Goal: Transaction & Acquisition: Purchase product/service

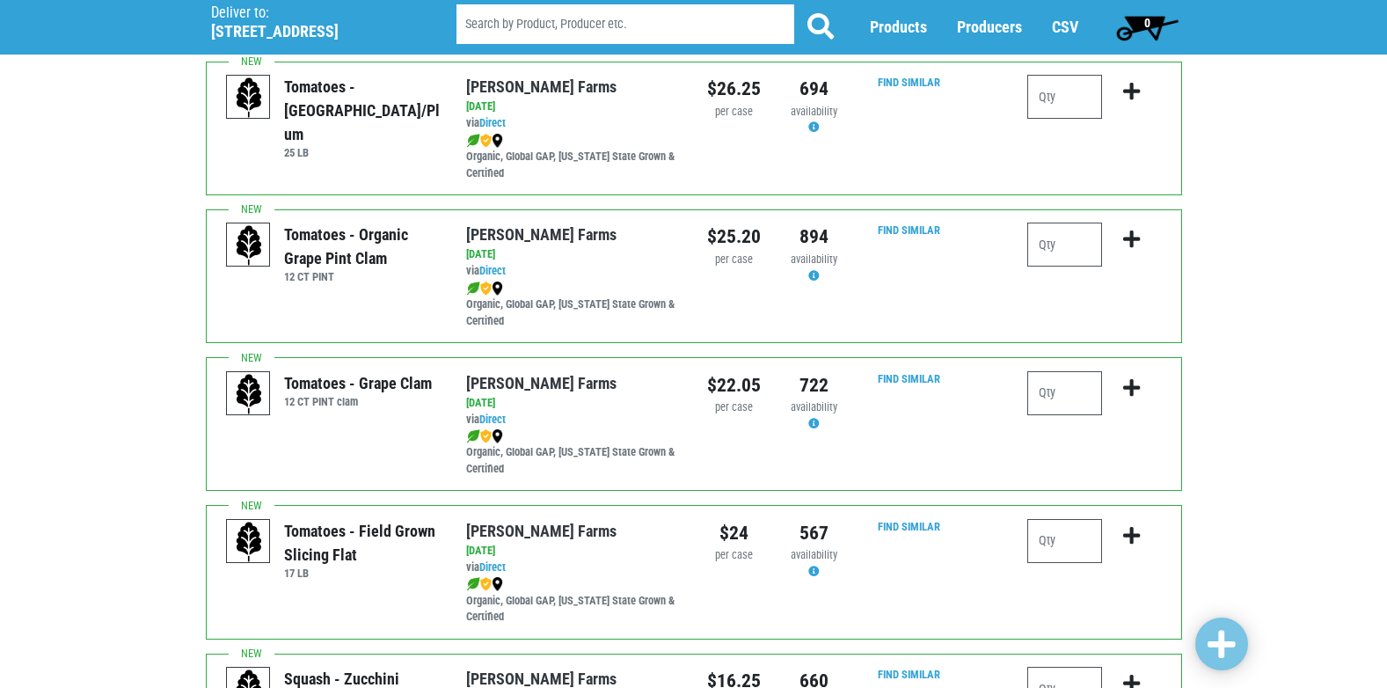
scroll to position [968, 0]
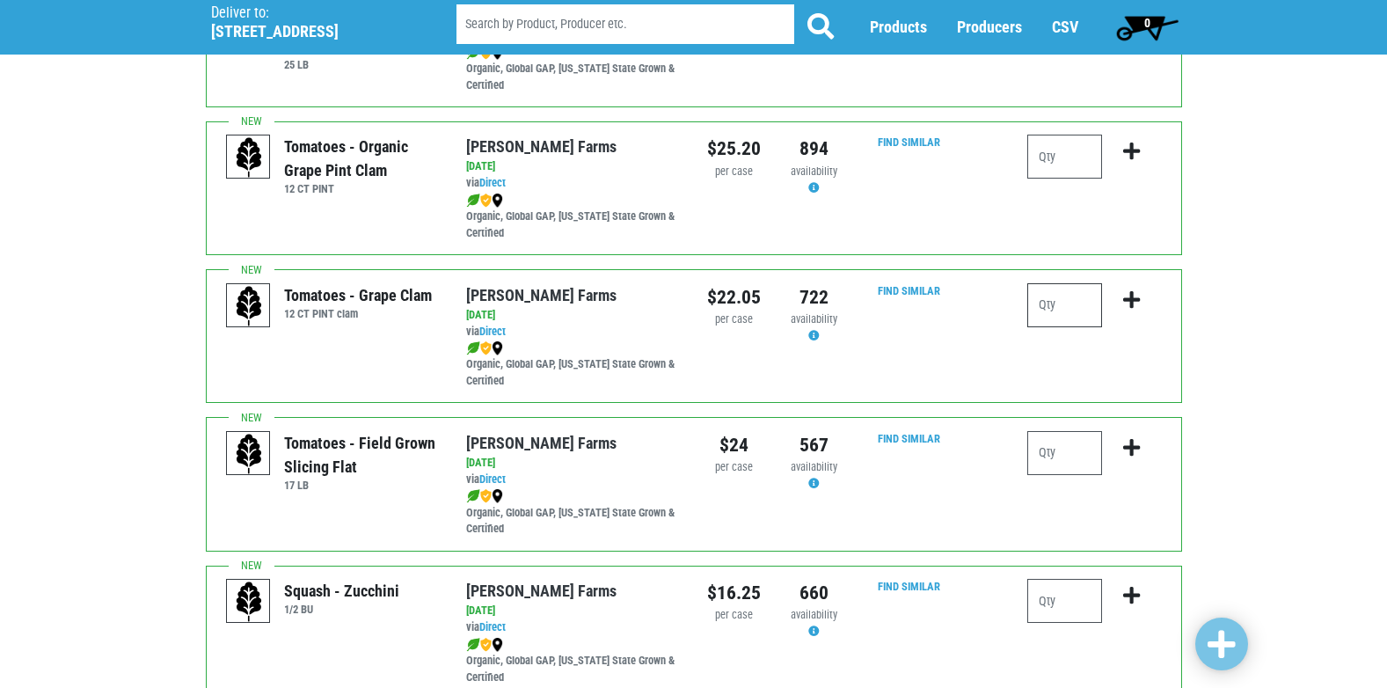
click at [1052, 308] on input "number" at bounding box center [1064, 305] width 75 height 44
type input "1"
click at [1125, 303] on icon "submit" at bounding box center [1131, 299] width 17 height 19
click at [1074, 465] on input "number" at bounding box center [1064, 453] width 75 height 44
type input "1"
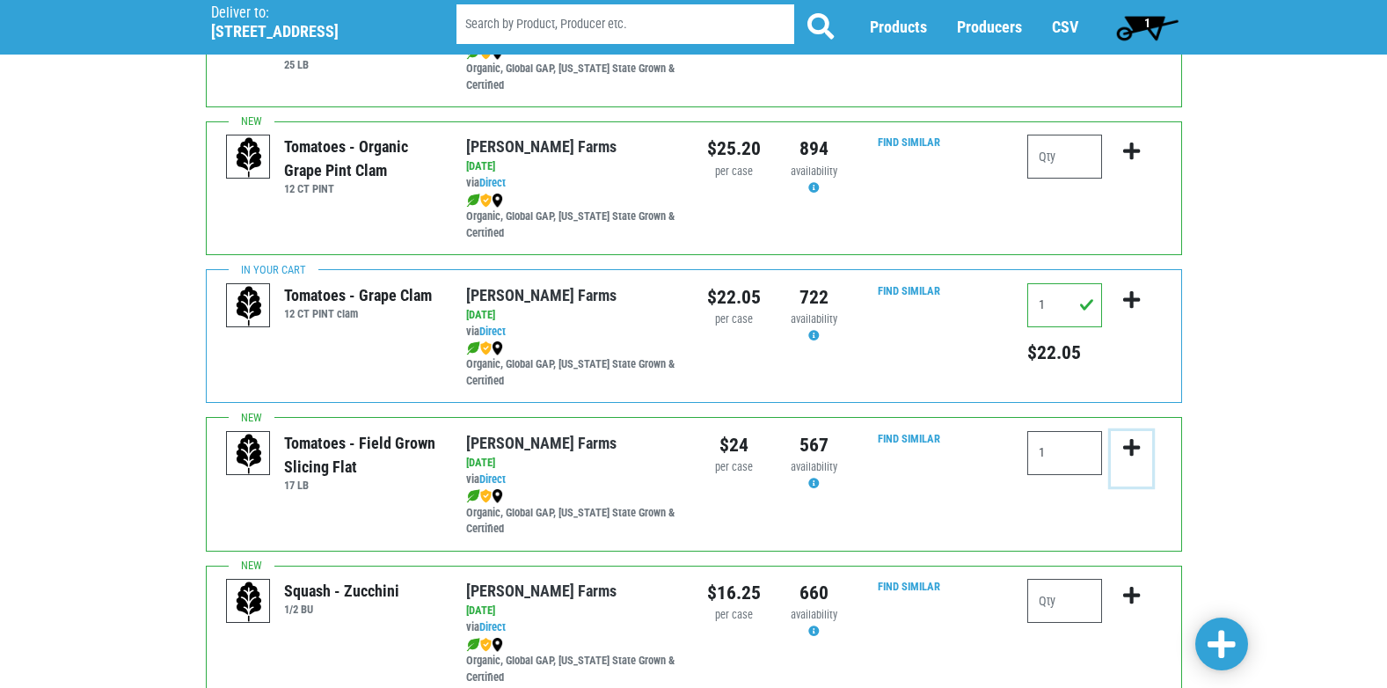
click at [1127, 442] on icon "submit" at bounding box center [1131, 447] width 17 height 19
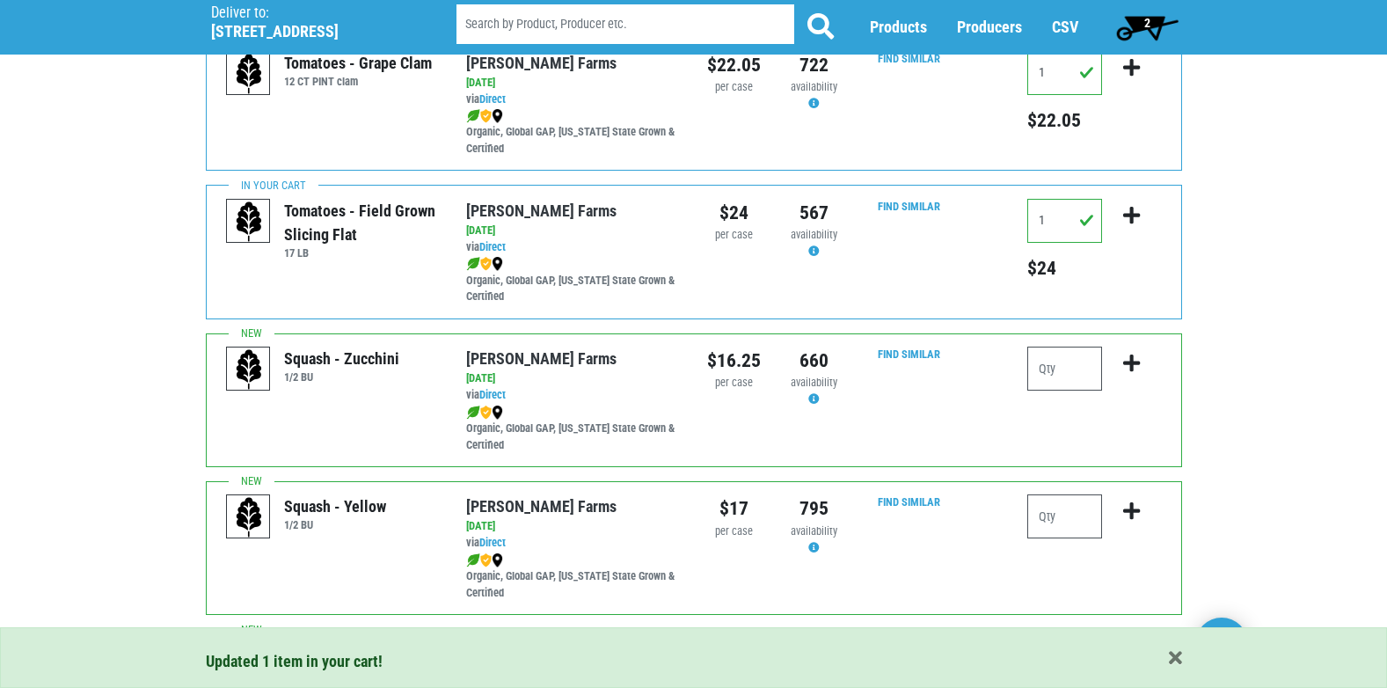
scroll to position [1232, 0]
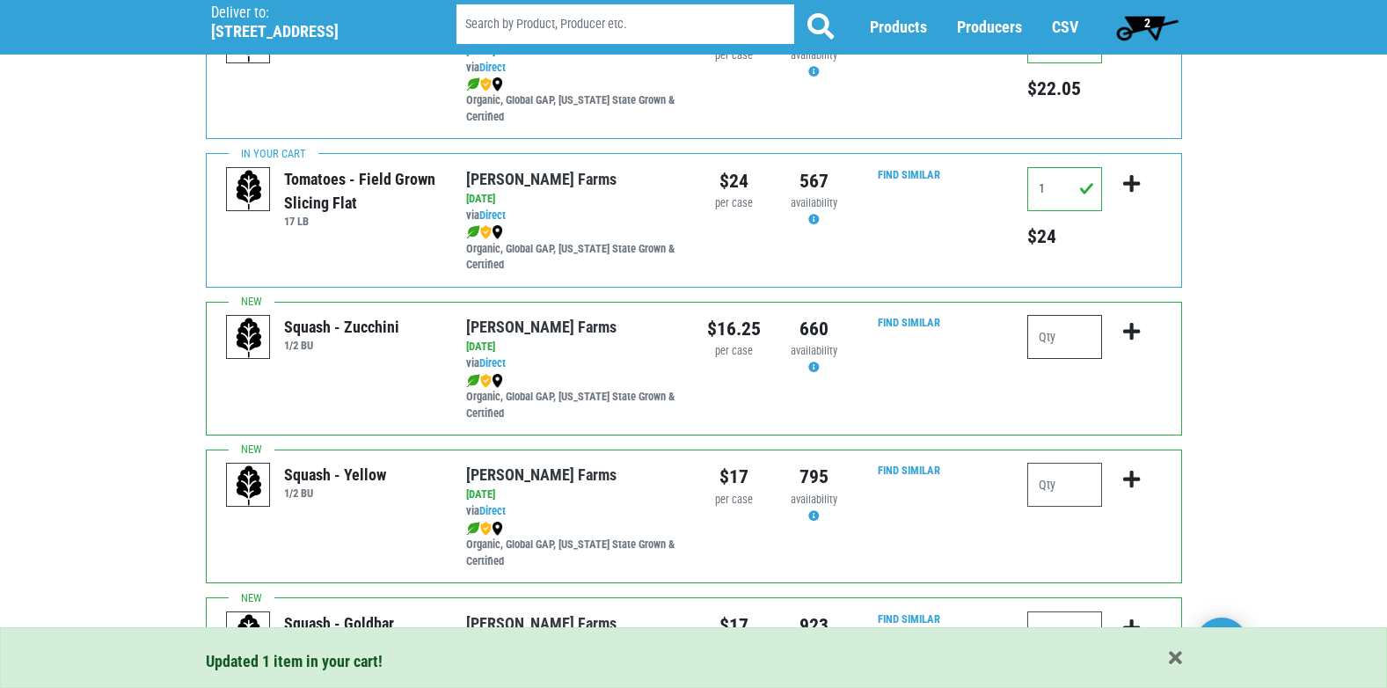
click at [1057, 344] on input "number" at bounding box center [1064, 337] width 75 height 44
type input "1"
click at [1133, 328] on icon "submit" at bounding box center [1131, 331] width 17 height 19
click at [1058, 485] on input "number" at bounding box center [1064, 485] width 75 height 44
type input "1"
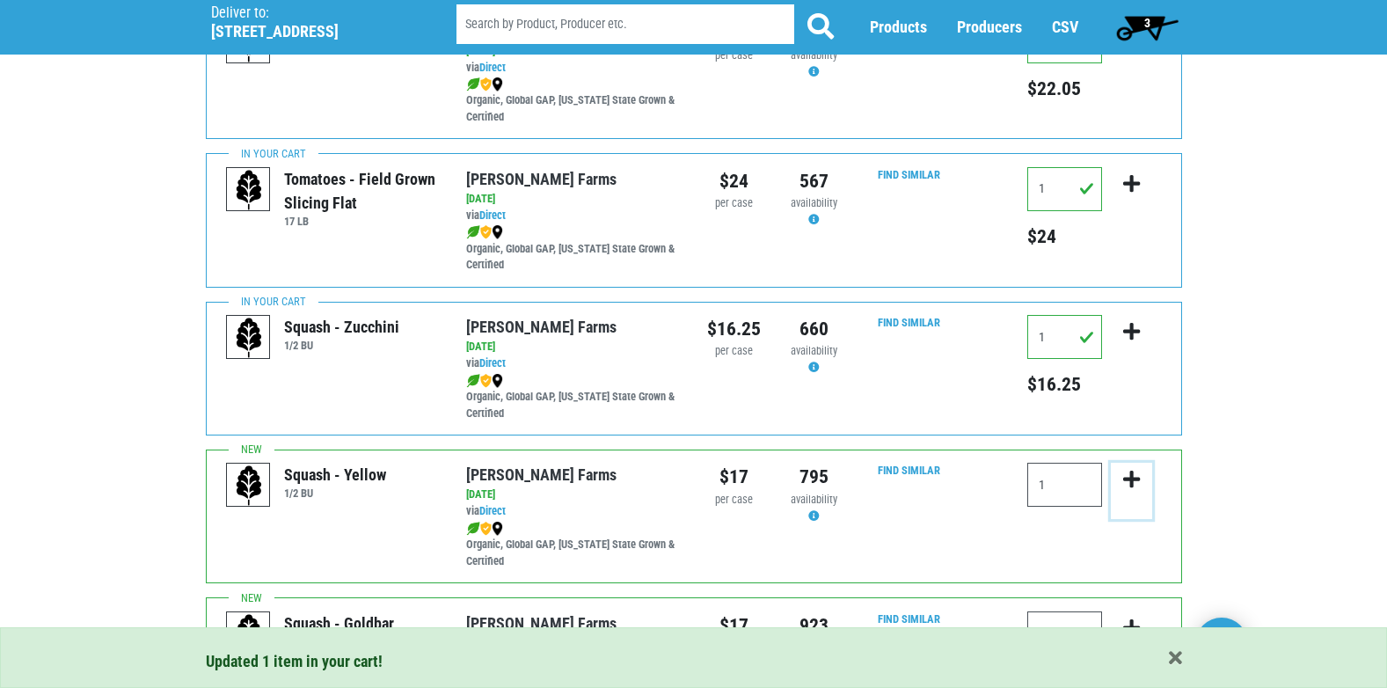
click at [1128, 479] on icon "submit" at bounding box center [1131, 479] width 17 height 19
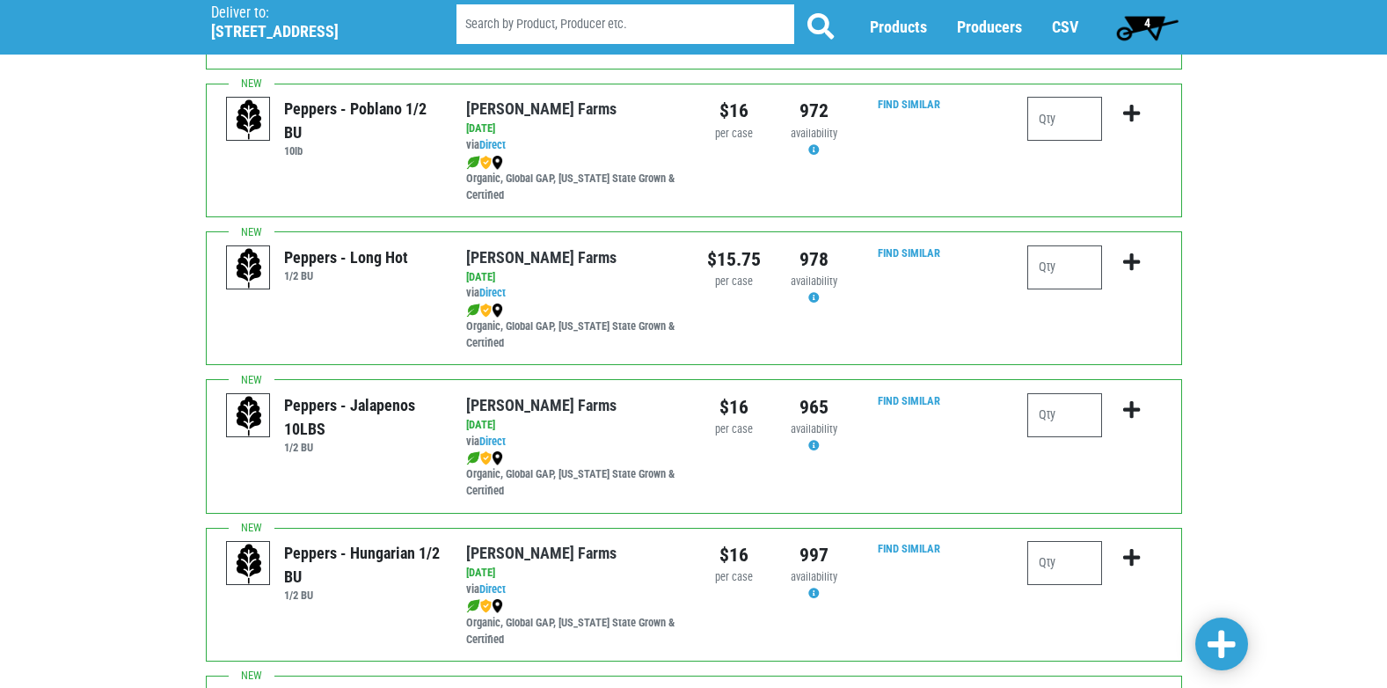
scroll to position [2199, 0]
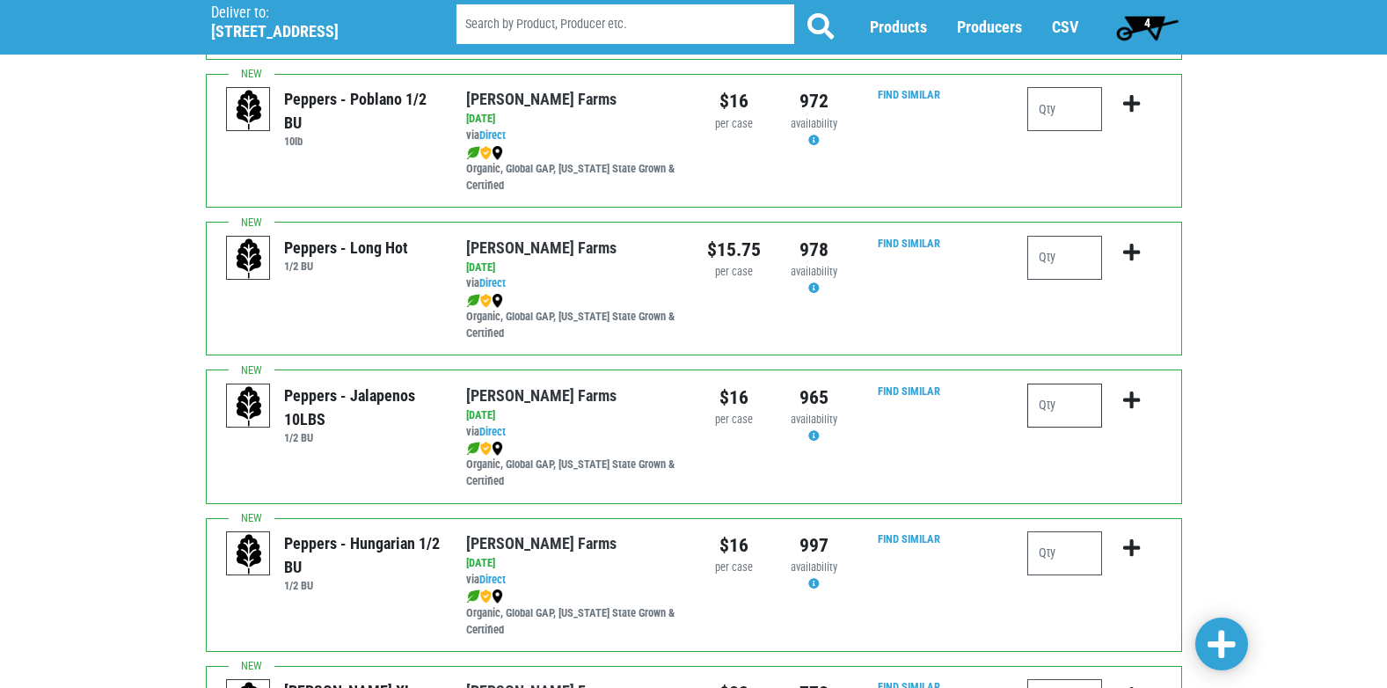
click at [1068, 395] on input "number" at bounding box center [1064, 406] width 75 height 44
type input "1"
click at [1135, 395] on icon "submit" at bounding box center [1131, 400] width 17 height 19
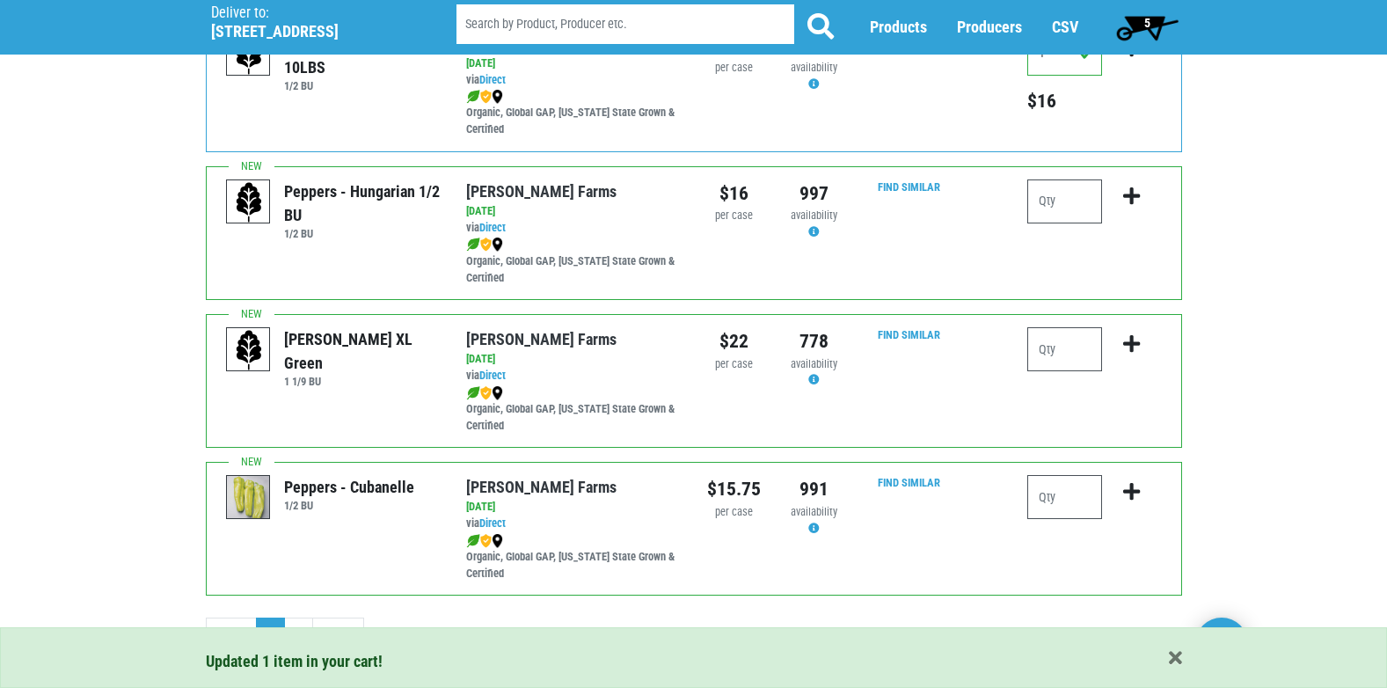
scroll to position [2570, 0]
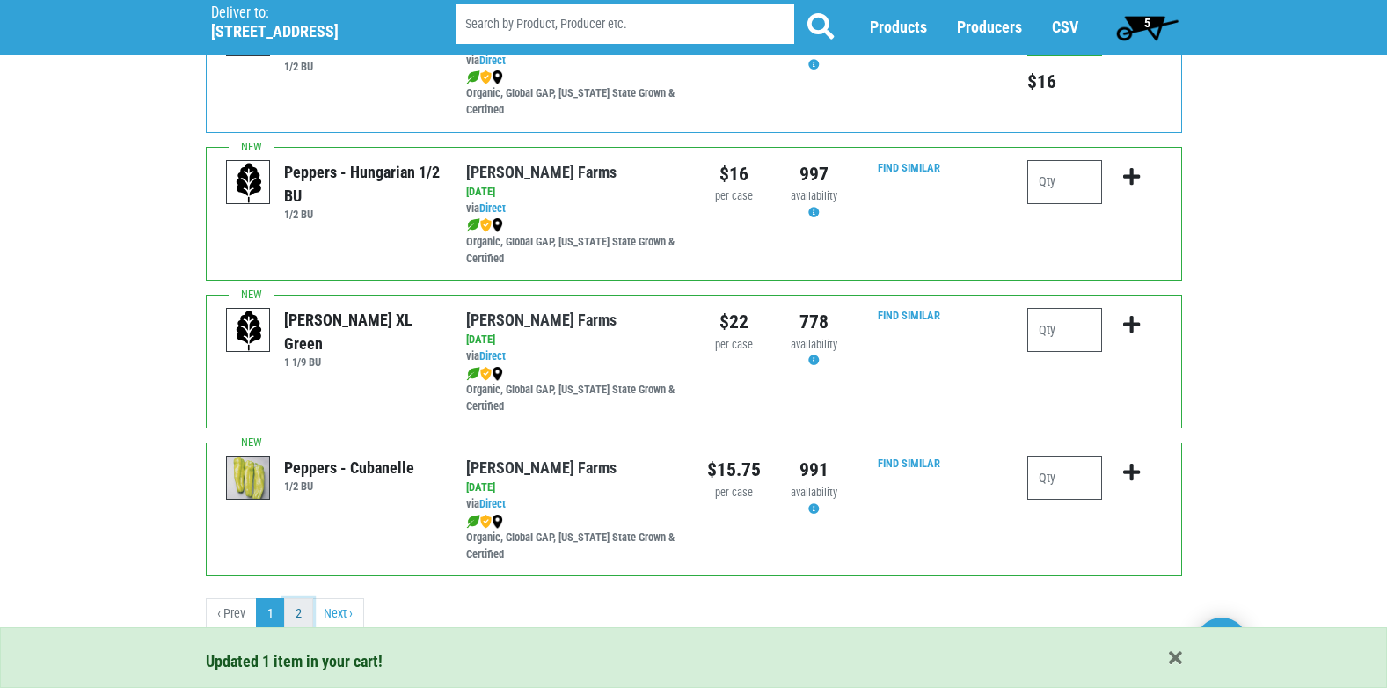
click at [291, 611] on link "2" at bounding box center [298, 614] width 29 height 32
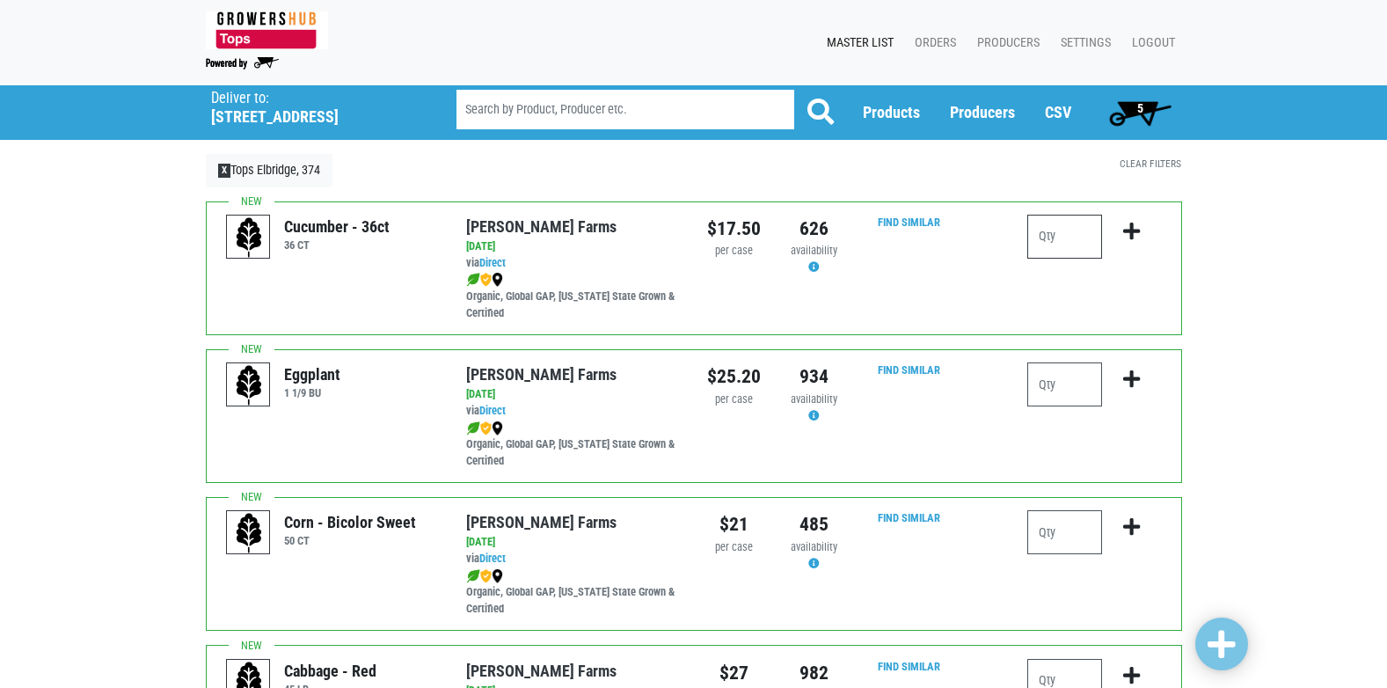
click at [1032, 226] on input "number" at bounding box center [1064, 237] width 75 height 44
type input "1"
click at [1139, 224] on icon "submit" at bounding box center [1131, 231] width 17 height 19
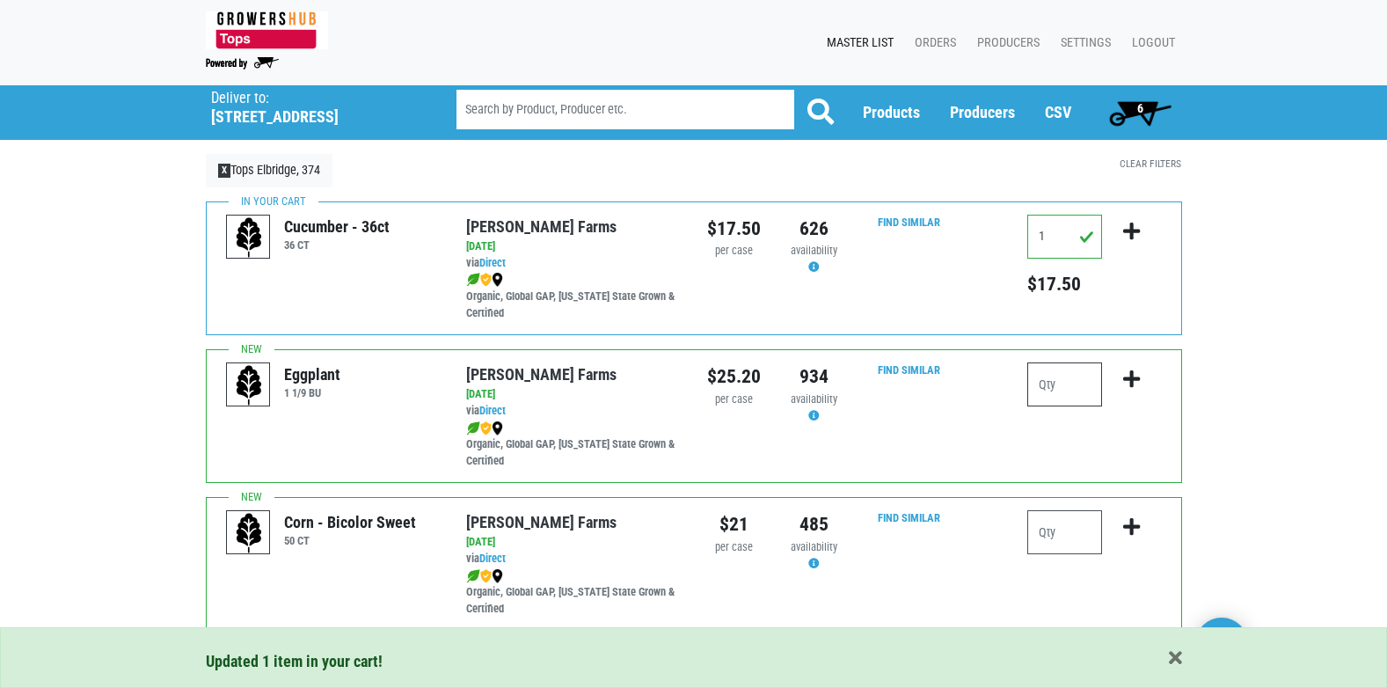
click at [1069, 377] on input "number" at bounding box center [1064, 384] width 75 height 44
type input "1"
click at [1130, 379] on icon "submit" at bounding box center [1131, 378] width 17 height 19
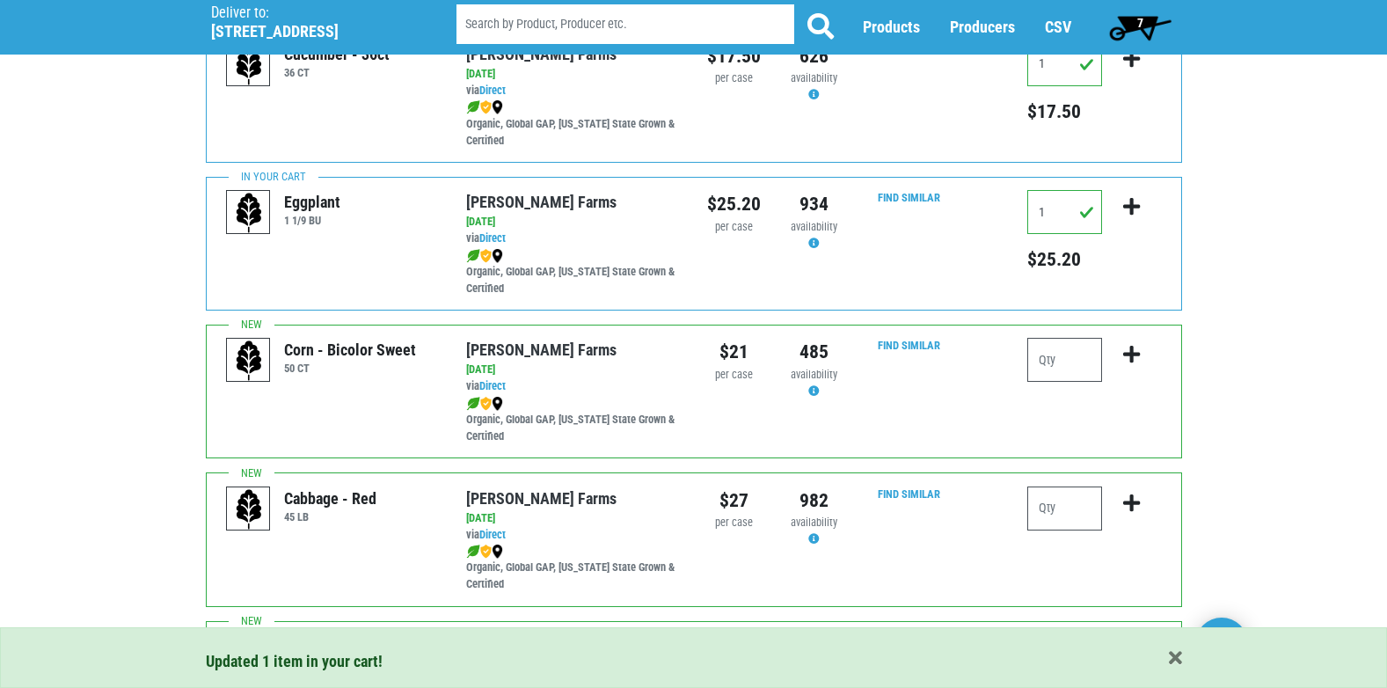
scroll to position [176, 0]
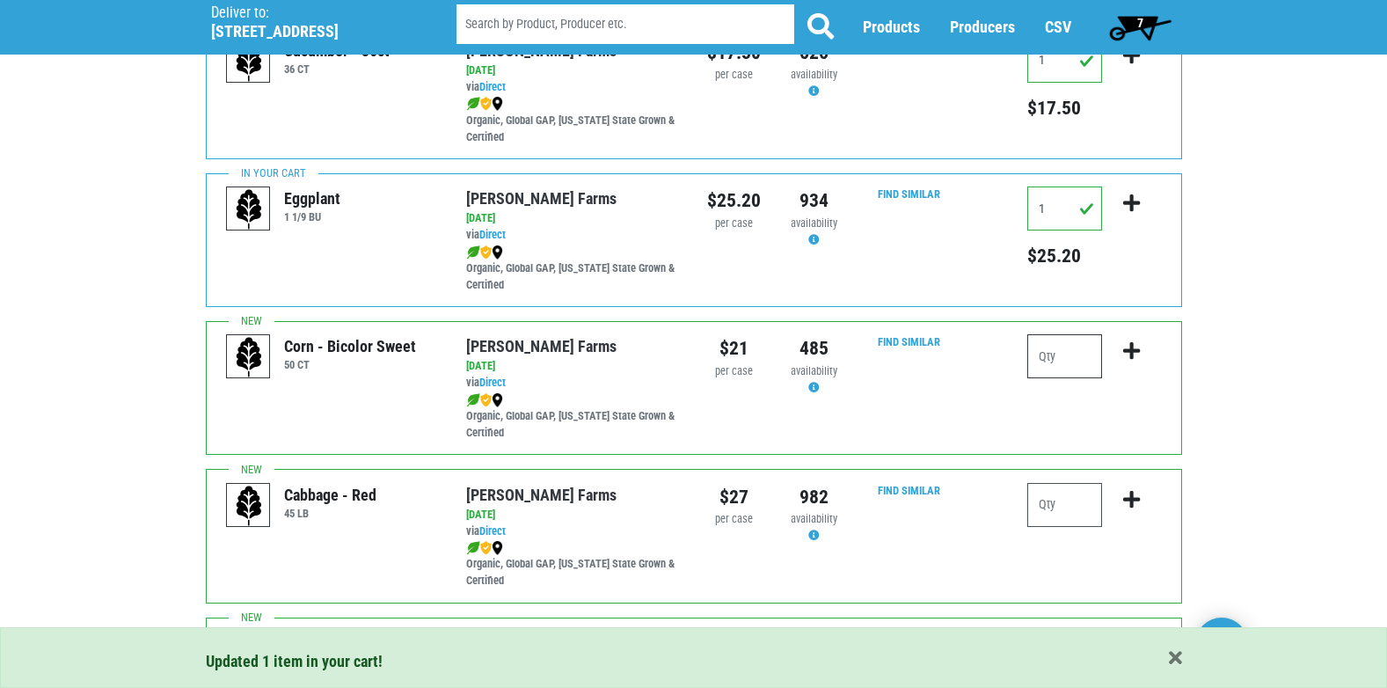
click at [1058, 365] on input "number" at bounding box center [1064, 356] width 75 height 44
type input "5"
click at [1136, 341] on icon "submit" at bounding box center [1131, 350] width 17 height 19
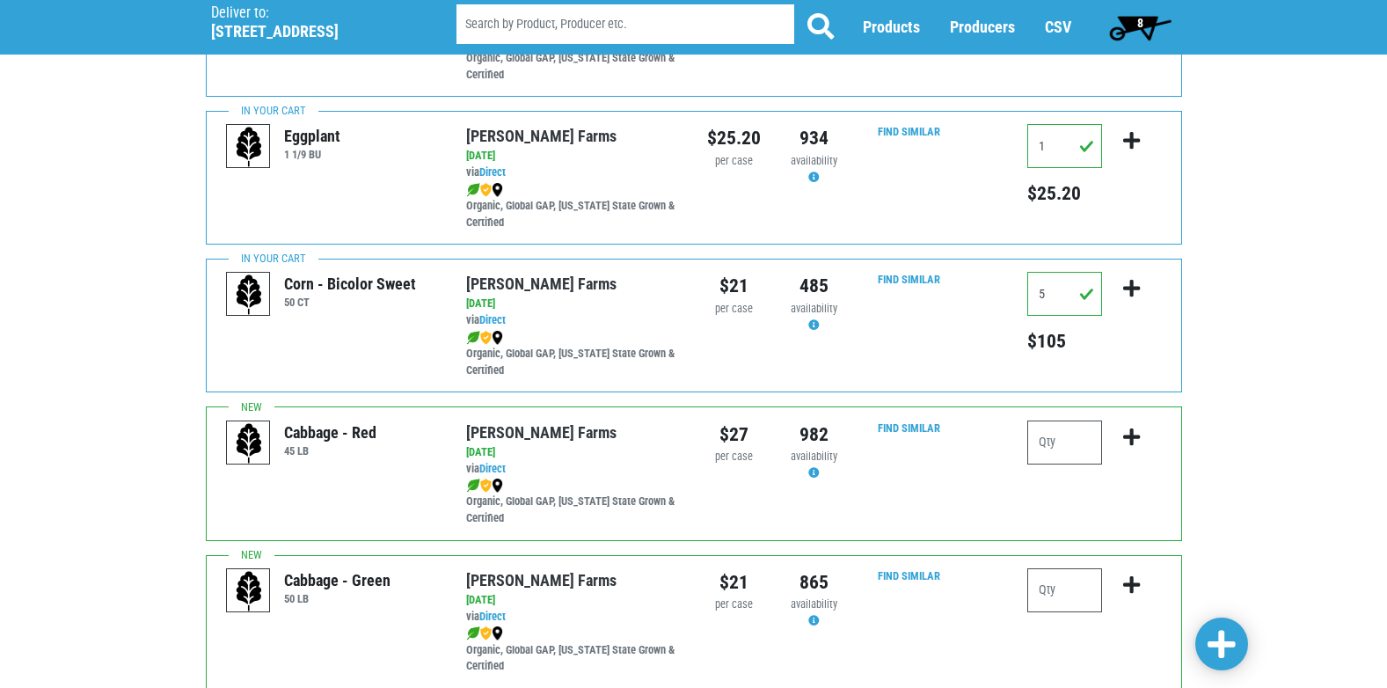
scroll to position [205, 0]
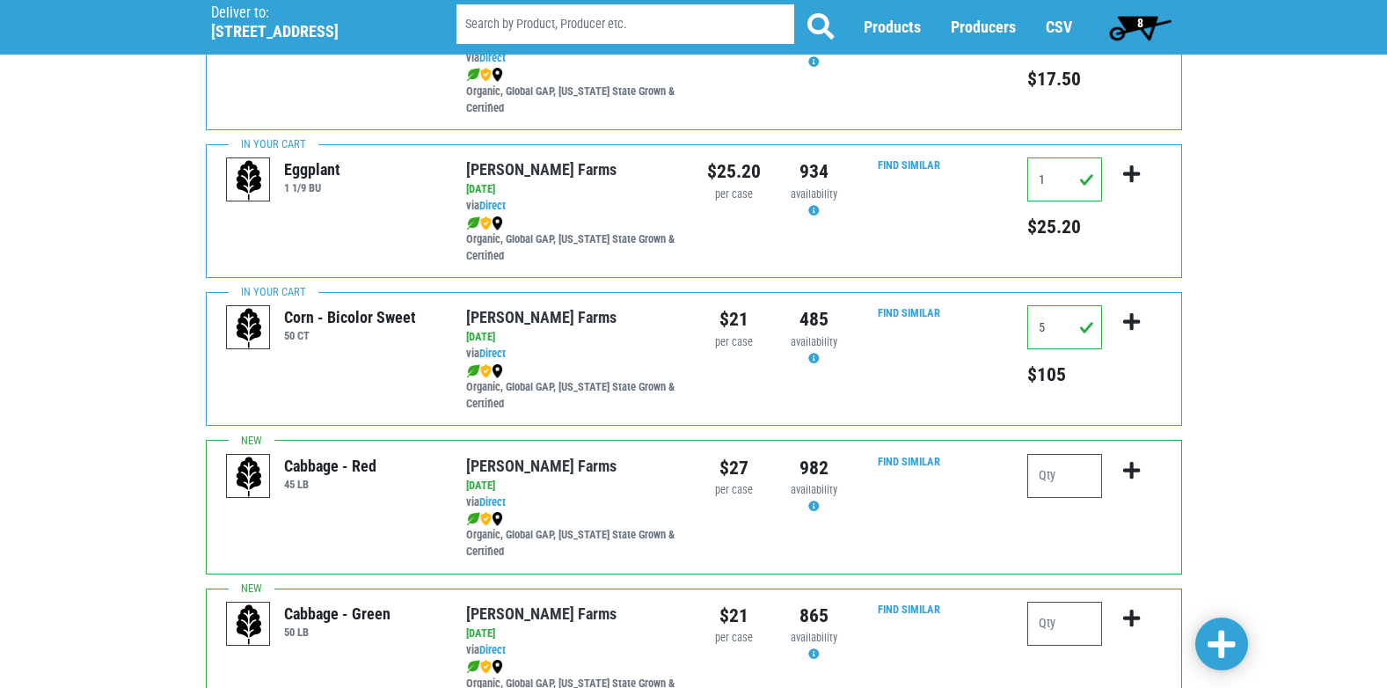
click at [1148, 33] on span "8" at bounding box center [1140, 27] width 78 height 35
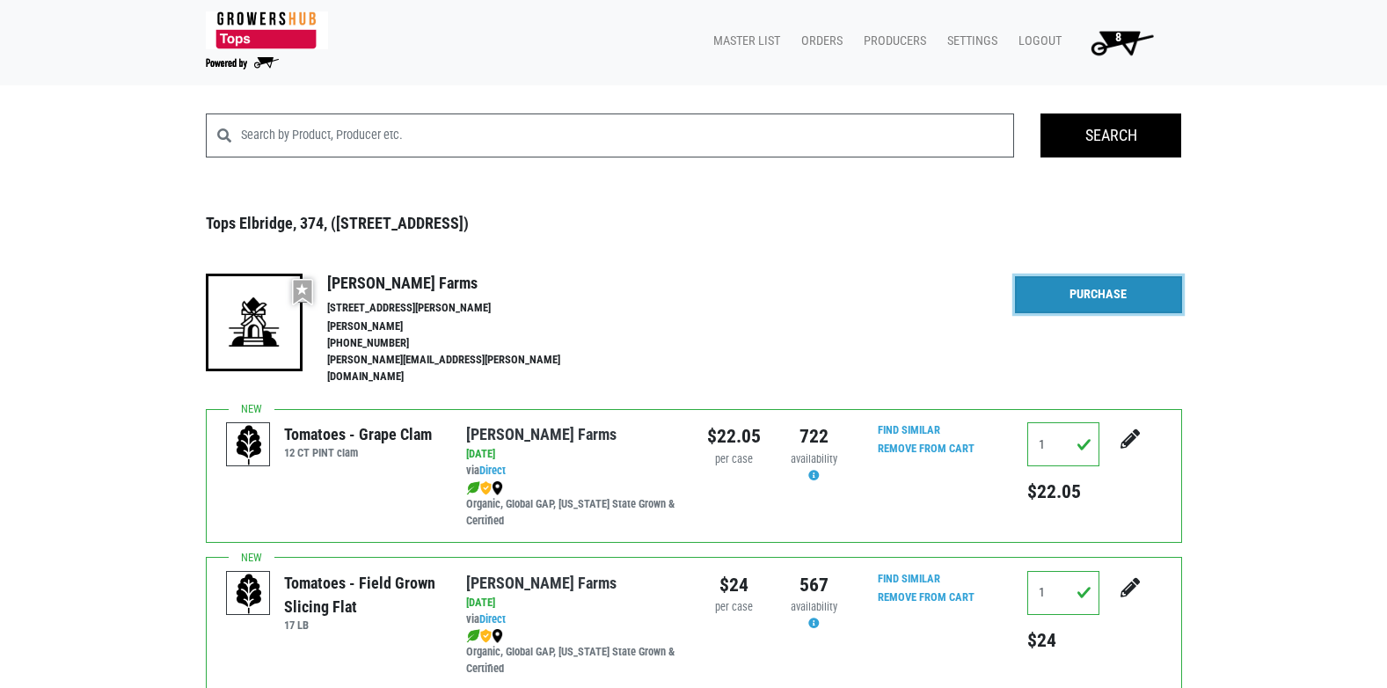
click at [1135, 283] on link "Purchase" at bounding box center [1098, 294] width 167 height 37
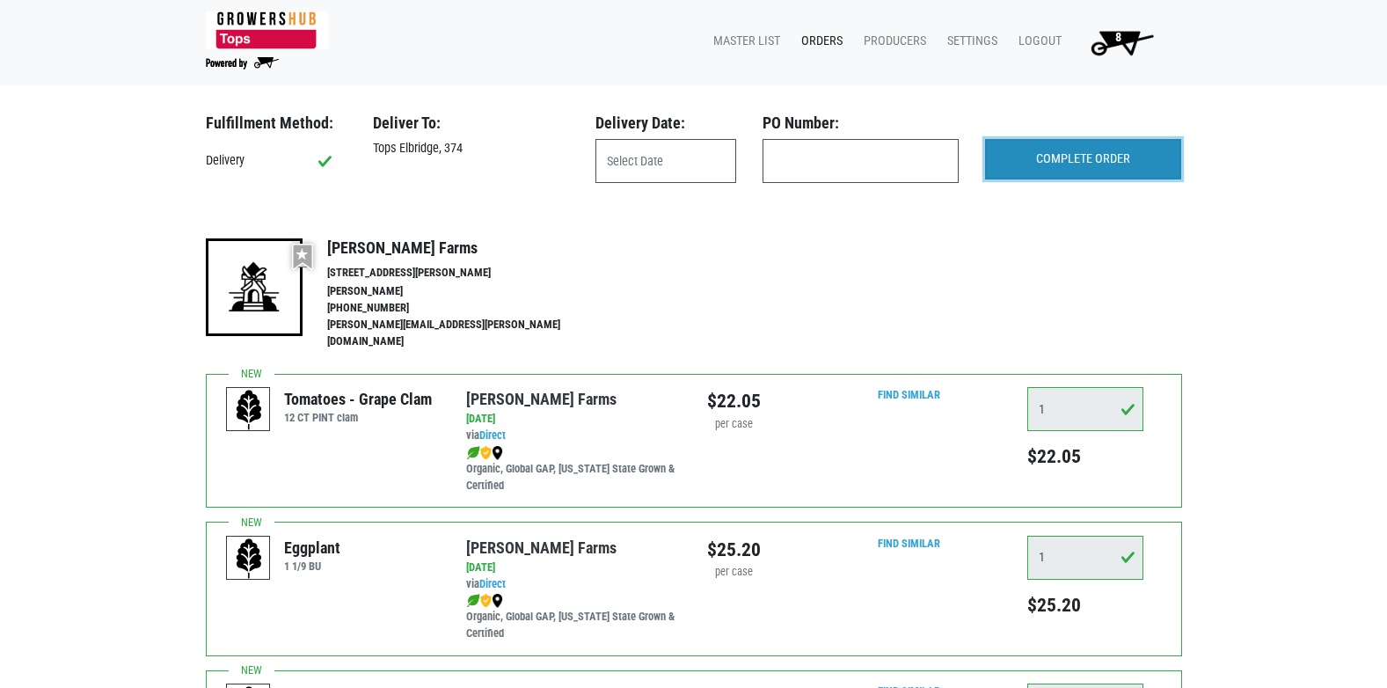
click at [1121, 164] on input "COMPLETE ORDER" at bounding box center [1083, 159] width 196 height 40
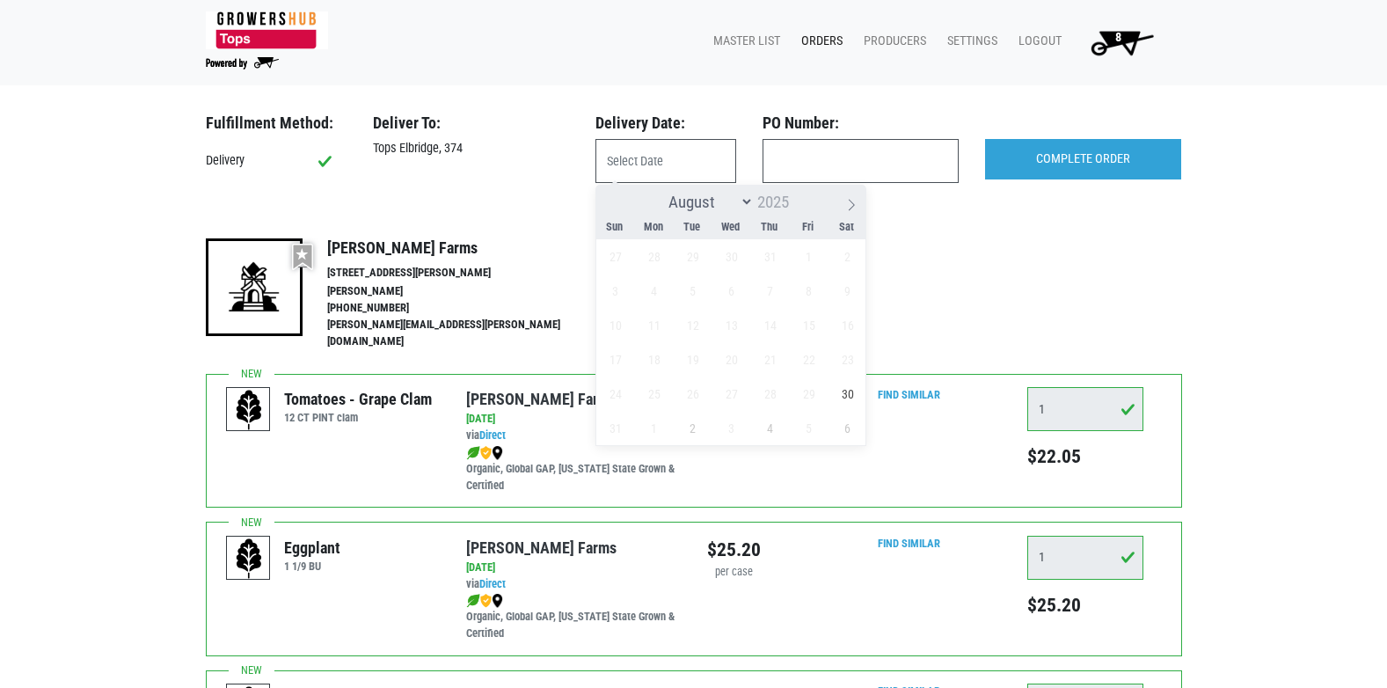
click at [1085, 227] on div "Preferred vendor [PERSON_NAME] Farms [STREET_ADDRESS][PERSON_NAME] [PERSON_NAME…" at bounding box center [694, 299] width 976 height 149
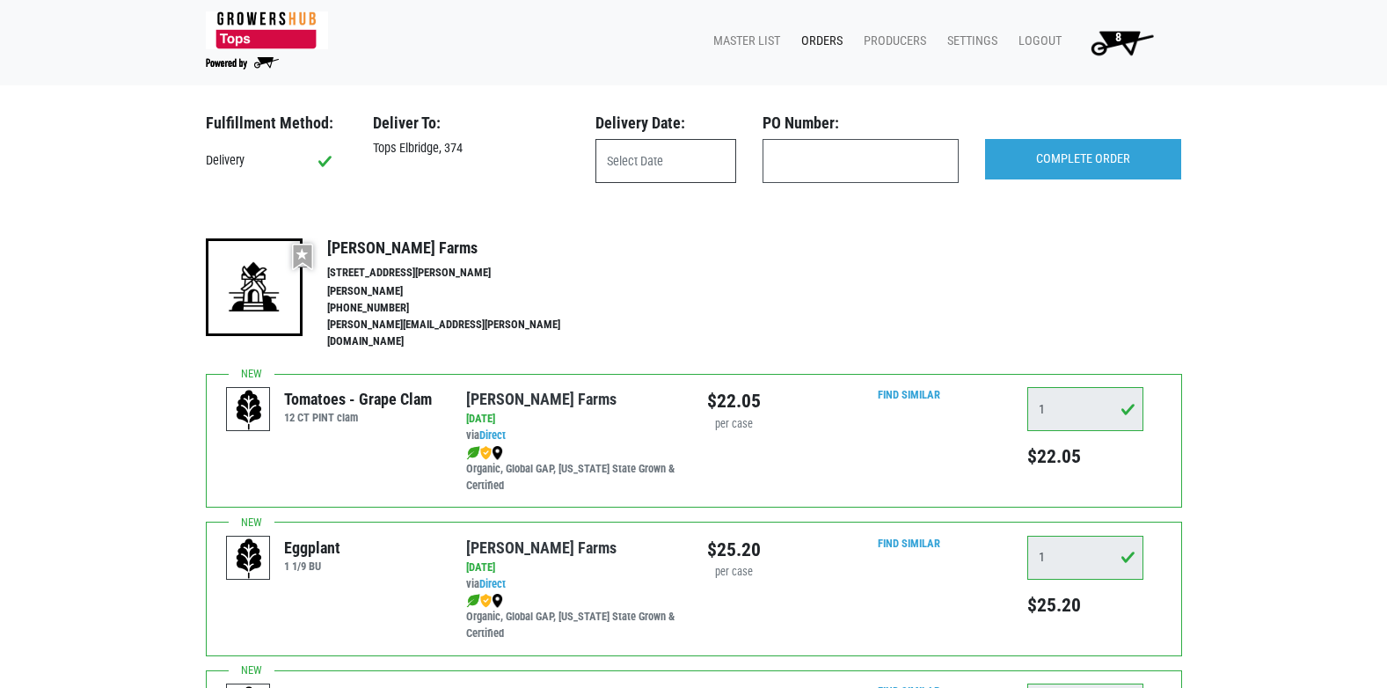
click at [653, 164] on input "text" at bounding box center [666, 161] width 141 height 44
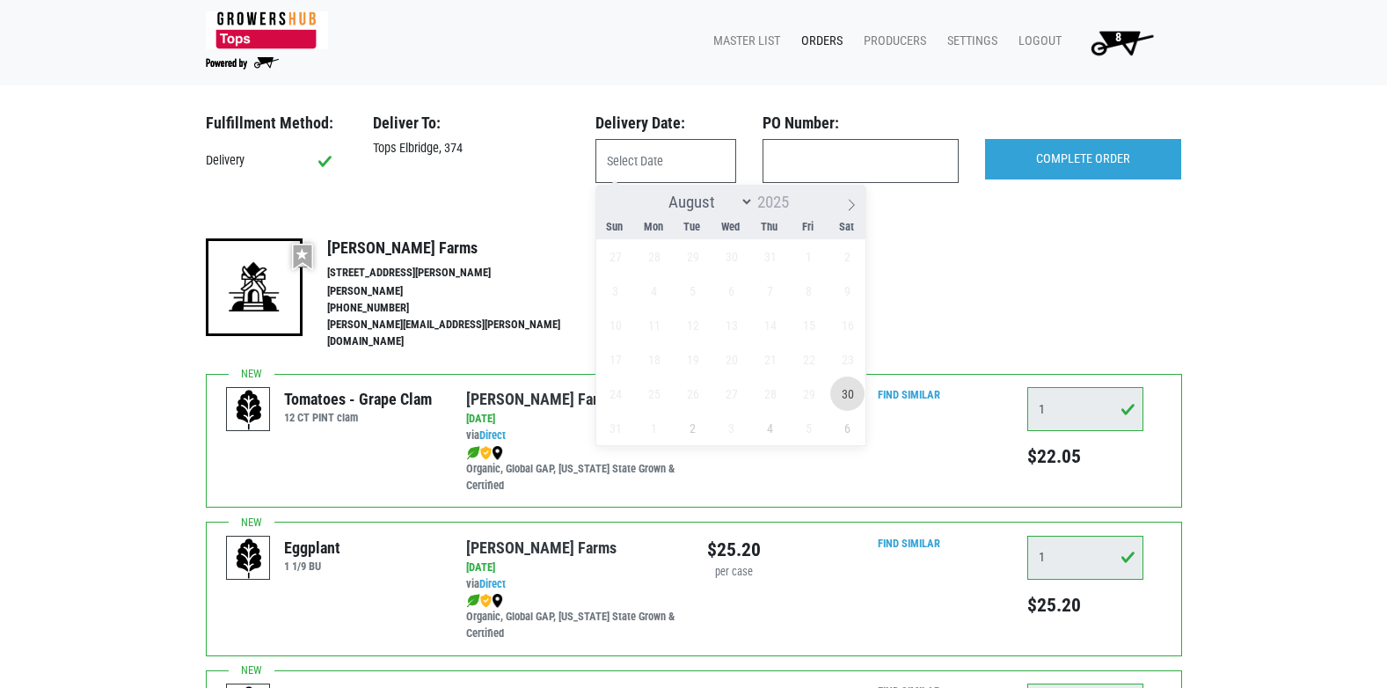
click at [845, 394] on span "30" at bounding box center [847, 394] width 34 height 34
type input "[DATE]"
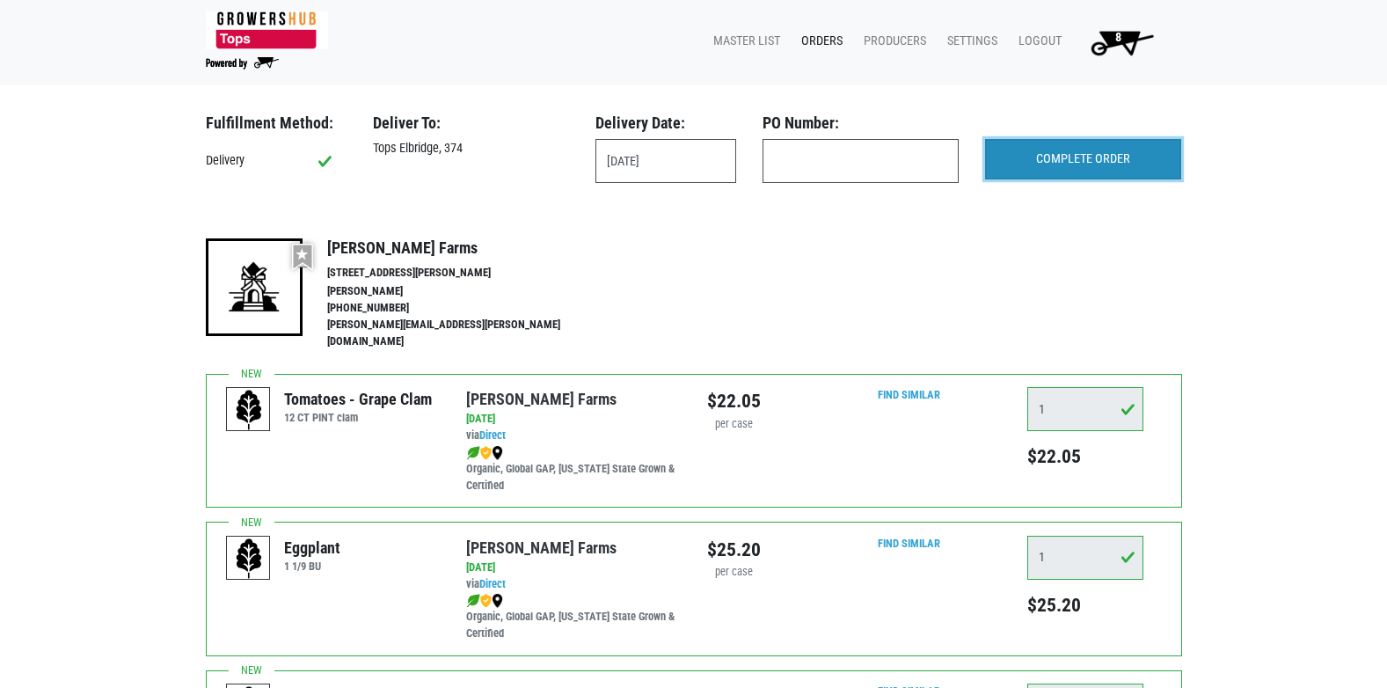
click at [1100, 163] on input "COMPLETE ORDER" at bounding box center [1083, 159] width 196 height 40
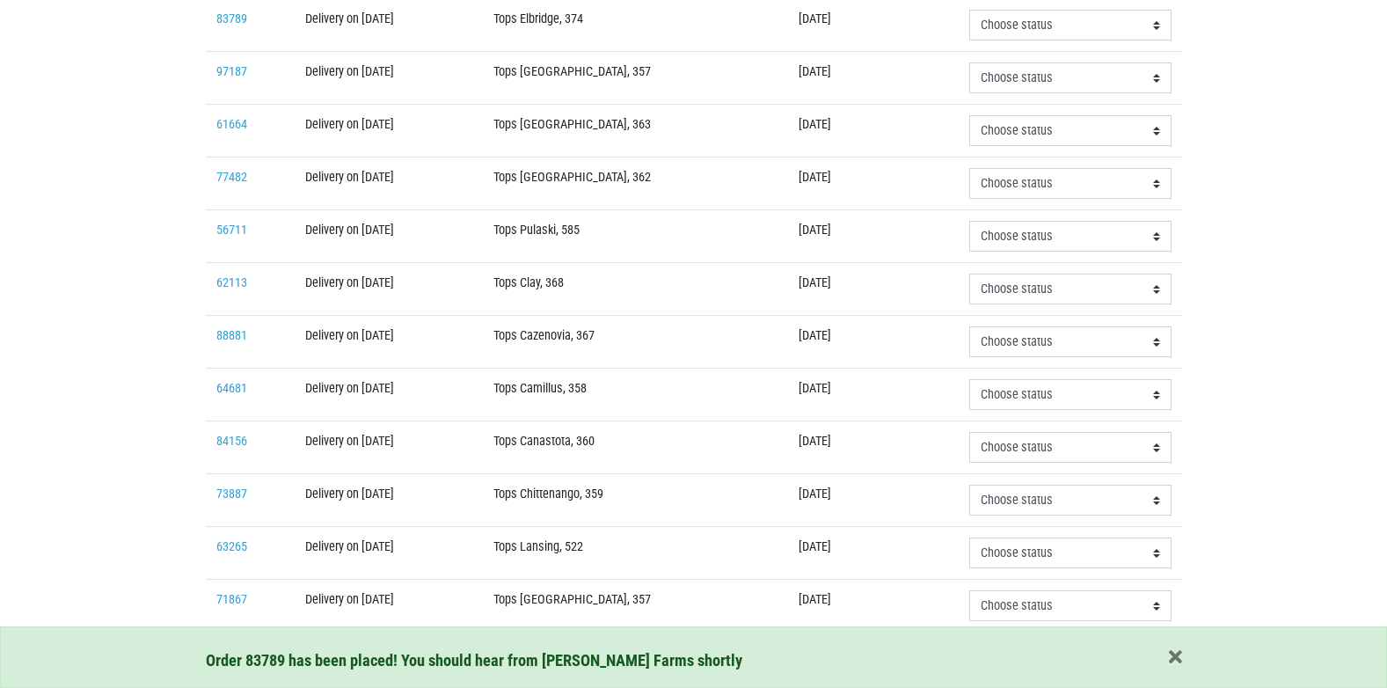
scroll to position [530, 0]
